Goal: Task Accomplishment & Management: Manage account settings

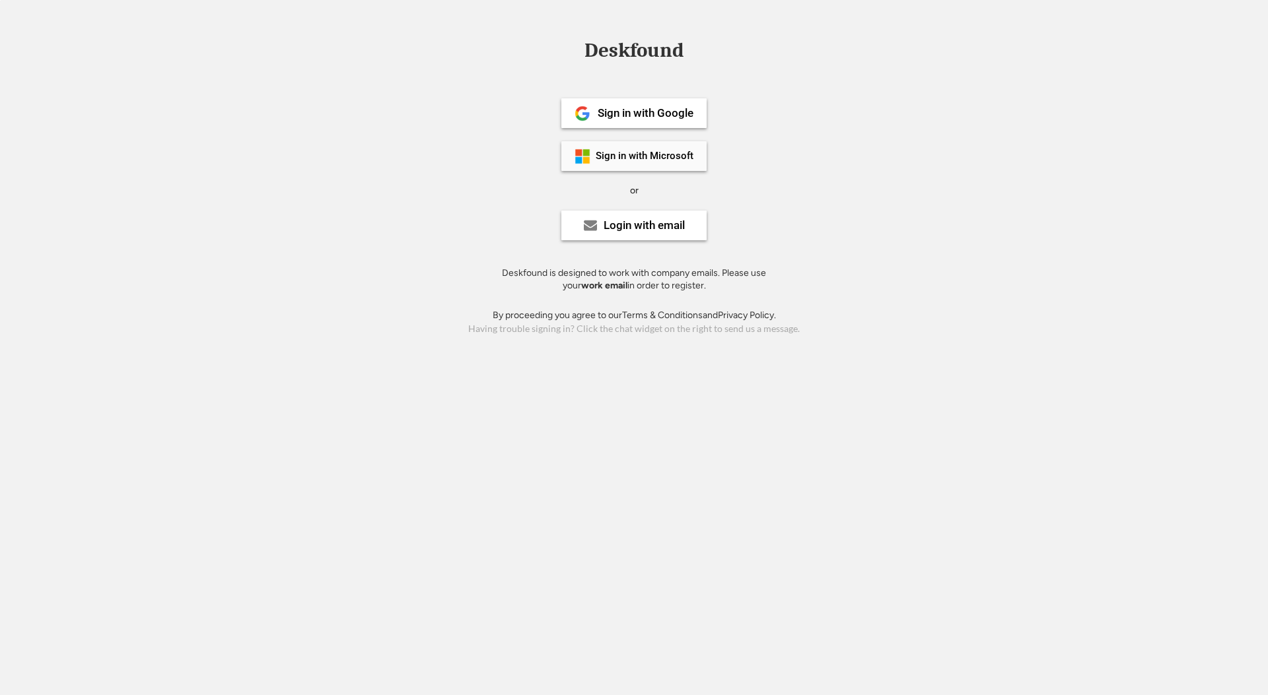
click at [647, 152] on div "Sign in with Microsoft" at bounding box center [645, 156] width 98 height 10
click at [664, 165] on div "Sign in with Microsoft" at bounding box center [633, 156] width 145 height 30
click at [653, 155] on div "Sign in with Microsoft" at bounding box center [645, 156] width 98 height 10
click at [663, 226] on div "Login with email" at bounding box center [644, 225] width 81 height 11
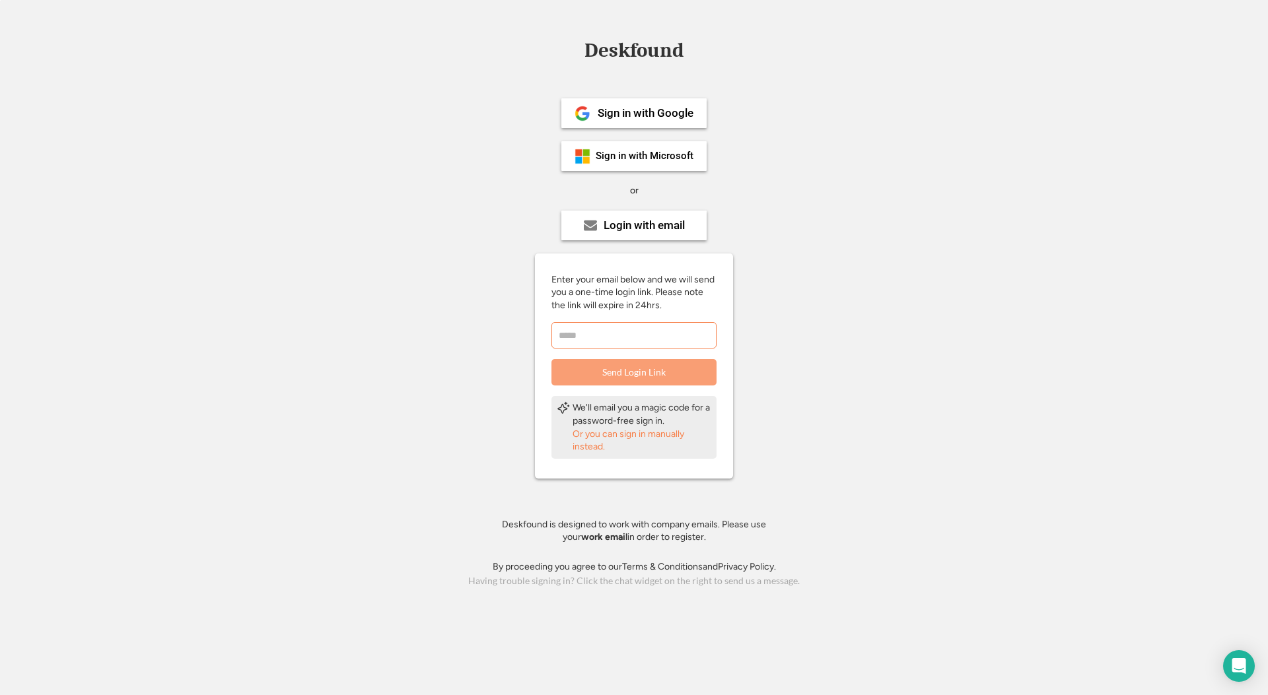
click at [656, 332] on input "email" at bounding box center [634, 335] width 165 height 26
type input "**********"
